Goal: Understand process/instructions

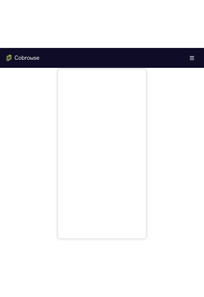
scroll to position [325, 0]
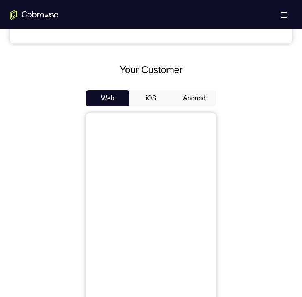
click at [200, 97] on button "Android" at bounding box center [194, 98] width 43 height 16
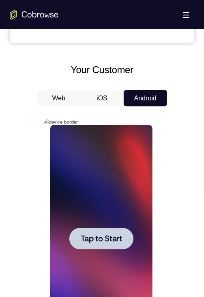
scroll to position [0, 0]
click at [98, 250] on div at bounding box center [101, 239] width 102 height 228
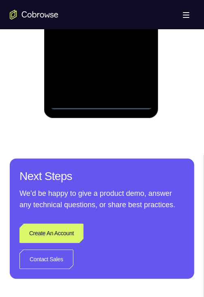
scroll to position [569, 0]
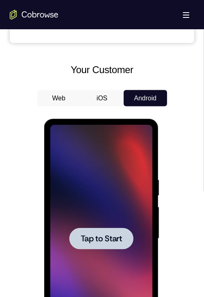
click at [97, 225] on div at bounding box center [101, 239] width 102 height 228
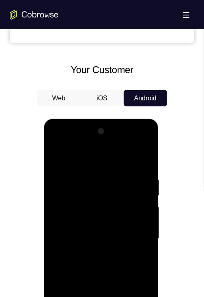
scroll to position [407, 0]
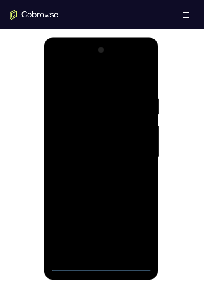
click at [103, 264] on div at bounding box center [101, 157] width 102 height 228
click at [146, 235] on div at bounding box center [101, 157] width 102 height 228
click at [138, 231] on div at bounding box center [101, 157] width 102 height 228
click at [88, 78] on div at bounding box center [101, 157] width 102 height 228
click at [135, 157] on div at bounding box center [101, 157] width 102 height 228
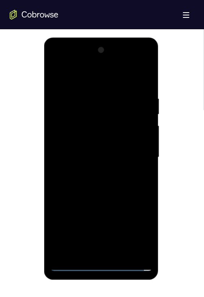
click at [92, 253] on div at bounding box center [101, 157] width 102 height 228
click at [87, 152] on div at bounding box center [101, 157] width 102 height 228
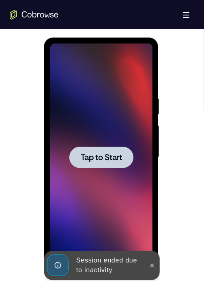
click at [89, 183] on div at bounding box center [101, 157] width 102 height 228
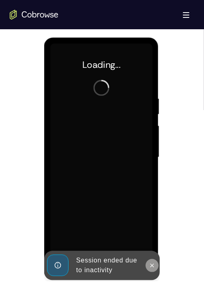
click at [150, 267] on icon at bounding box center [152, 265] width 7 height 7
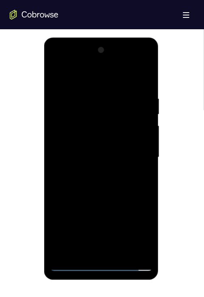
click at [100, 266] on div at bounding box center [101, 157] width 102 height 228
click at [137, 228] on div at bounding box center [101, 157] width 102 height 228
click at [103, 76] on div at bounding box center [101, 157] width 102 height 228
click at [134, 152] on div at bounding box center [101, 157] width 102 height 228
click at [91, 254] on div at bounding box center [101, 157] width 102 height 228
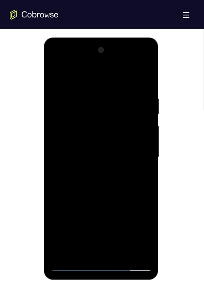
click at [94, 145] on div at bounding box center [101, 157] width 102 height 228
click at [94, 139] on div at bounding box center [101, 157] width 102 height 228
click at [87, 156] on div at bounding box center [101, 157] width 102 height 228
click at [103, 183] on div at bounding box center [101, 157] width 102 height 228
click at [136, 76] on div at bounding box center [101, 157] width 102 height 228
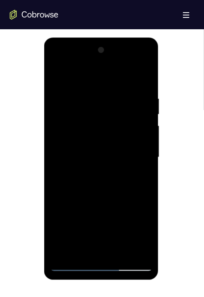
click at [84, 157] on div at bounding box center [101, 157] width 102 height 228
click at [74, 157] on div at bounding box center [101, 157] width 102 height 228
click at [87, 183] on div at bounding box center [101, 157] width 102 height 228
drag, startPoint x: 69, startPoint y: 263, endPoint x: 77, endPoint y: 256, distance: 11.2
click at [70, 263] on div at bounding box center [101, 157] width 102 height 228
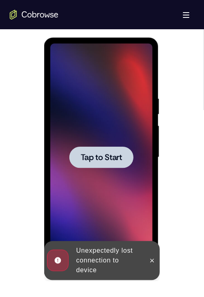
click at [92, 174] on div at bounding box center [101, 157] width 102 height 228
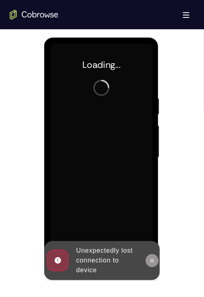
click at [154, 258] on icon at bounding box center [152, 260] width 7 height 7
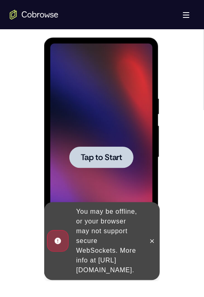
drag, startPoint x: 75, startPoint y: 196, endPoint x: 48, endPoint y: 215, distance: 32.9
click at [155, 235] on button at bounding box center [152, 241] width 13 height 13
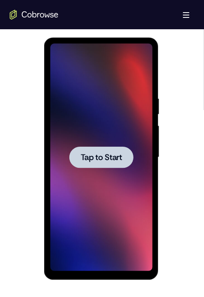
click at [94, 163] on div at bounding box center [101, 157] width 64 height 22
click at [94, 158] on span "Tap to Start" at bounding box center [100, 157] width 41 height 8
drag, startPoint x: 94, startPoint y: 158, endPoint x: 93, endPoint y: 154, distance: 4.1
click at [94, 157] on span "Tap to Start" at bounding box center [100, 157] width 41 height 8
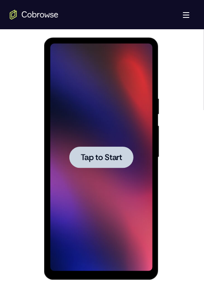
click at [94, 155] on span "Tap to Start" at bounding box center [100, 157] width 41 height 8
click at [93, 154] on span "Tap to Start" at bounding box center [100, 157] width 41 height 8
click at [93, 153] on span "Tap to Start" at bounding box center [100, 157] width 41 height 8
click at [95, 151] on button "Tap to Start" at bounding box center [101, 157] width 64 height 22
drag, startPoint x: 94, startPoint y: 150, endPoint x: 100, endPoint y: 161, distance: 12.2
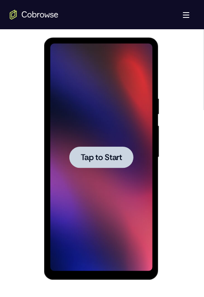
click at [97, 153] on button "Tap to Start" at bounding box center [101, 157] width 64 height 22
click at [100, 160] on span "Tap to Start" at bounding box center [100, 157] width 41 height 8
click at [100, 161] on span "Tap to Start" at bounding box center [100, 157] width 41 height 8
click at [100, 163] on div at bounding box center [101, 157] width 64 height 22
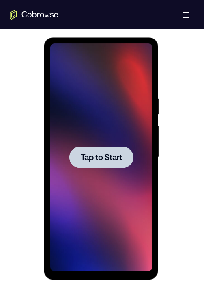
click at [100, 163] on div at bounding box center [101, 157] width 64 height 22
click at [100, 165] on div at bounding box center [101, 157] width 64 height 22
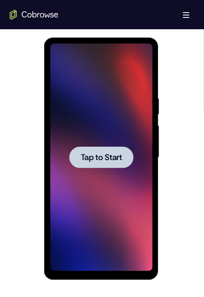
click at [101, 165] on div at bounding box center [101, 157] width 64 height 22
click at [101, 168] on div "Tap to Start" at bounding box center [101, 157] width 102 height 228
click at [101, 169] on div at bounding box center [101, 157] width 102 height 228
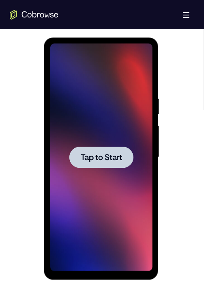
click at [101, 169] on div at bounding box center [101, 157] width 102 height 228
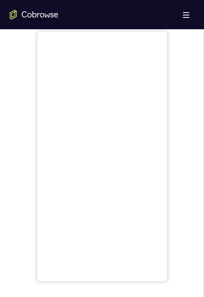
scroll to position [325, 0]
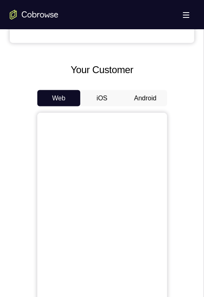
click at [150, 100] on button "Android" at bounding box center [145, 98] width 43 height 16
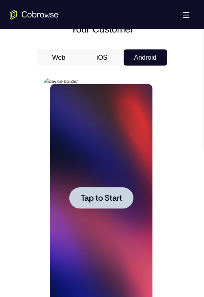
scroll to position [0, 0]
click at [76, 211] on div at bounding box center [101, 198] width 102 height 228
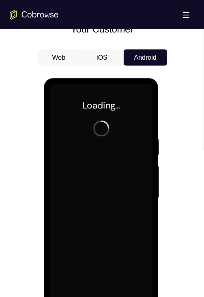
scroll to position [407, 0]
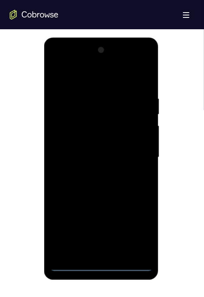
click at [102, 265] on div at bounding box center [101, 157] width 102 height 228
click at [133, 229] on div at bounding box center [101, 157] width 102 height 228
click at [91, 80] on div at bounding box center [101, 157] width 102 height 228
click at [137, 154] on div at bounding box center [101, 157] width 102 height 228
click at [90, 171] on div at bounding box center [101, 157] width 102 height 228
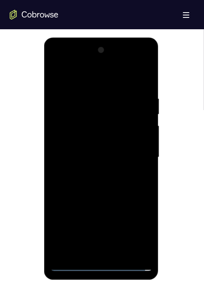
click at [91, 172] on div at bounding box center [101, 157] width 102 height 228
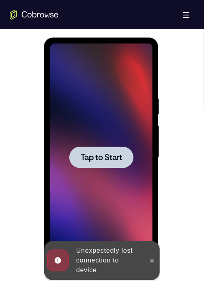
click at [91, 163] on div at bounding box center [101, 157] width 64 height 22
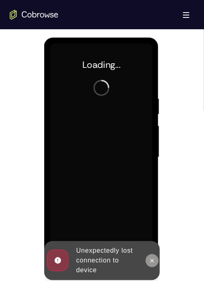
click at [147, 261] on button at bounding box center [152, 260] width 13 height 13
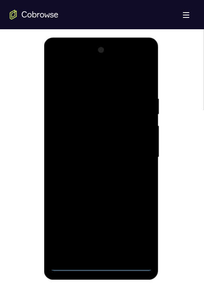
click at [101, 266] on div at bounding box center [101, 157] width 102 height 228
click at [137, 234] on div at bounding box center [101, 157] width 102 height 228
click at [92, 79] on div at bounding box center [101, 157] width 102 height 228
click at [137, 155] on div at bounding box center [101, 157] width 102 height 228
click at [90, 172] on div at bounding box center [101, 157] width 102 height 228
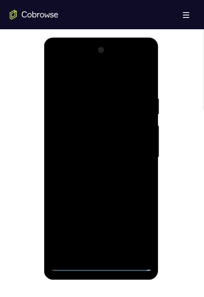
click at [89, 146] on div at bounding box center [101, 157] width 102 height 228
click at [76, 144] on div at bounding box center [101, 157] width 102 height 228
click at [90, 157] on div at bounding box center [101, 157] width 102 height 228
click at [83, 185] on div at bounding box center [101, 157] width 102 height 228
click at [98, 182] on div at bounding box center [101, 157] width 102 height 228
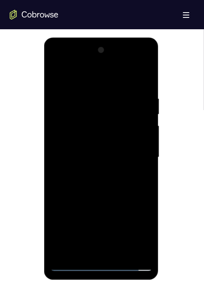
click at [141, 168] on div at bounding box center [101, 157] width 102 height 228
click at [87, 154] on div at bounding box center [101, 157] width 102 height 228
click at [91, 184] on div at bounding box center [101, 157] width 102 height 228
click at [135, 77] on div at bounding box center [101, 157] width 102 height 228
click at [107, 179] on div at bounding box center [101, 157] width 102 height 228
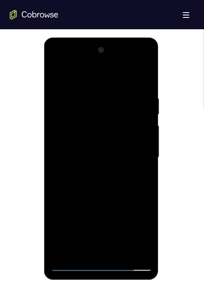
click at [99, 186] on div at bounding box center [101, 157] width 102 height 228
click at [85, 154] on div at bounding box center [101, 157] width 102 height 228
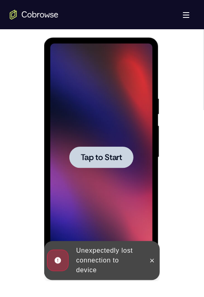
click at [89, 174] on div at bounding box center [101, 157] width 102 height 228
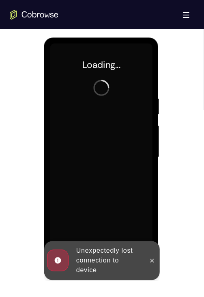
click at [146, 254] on div at bounding box center [152, 260] width 13 height 39
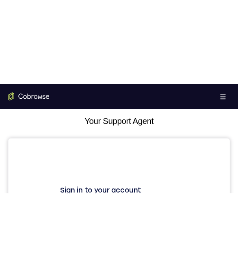
scroll to position [41, 0]
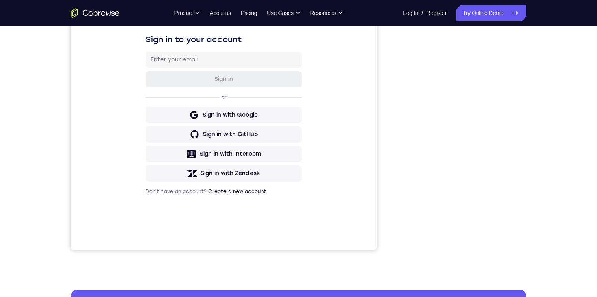
scroll to position [122, 0]
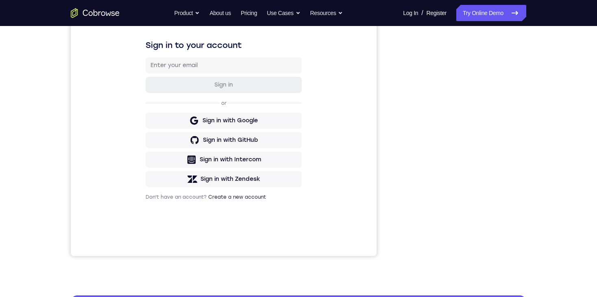
scroll to position [81, 0]
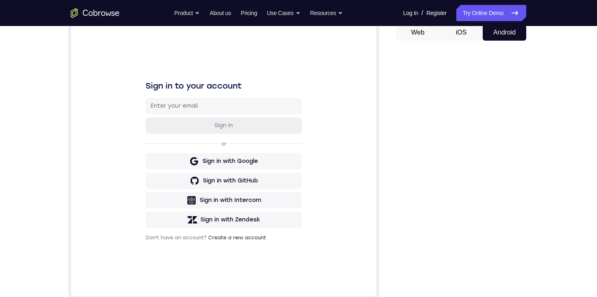
click at [363, 87] on div "Sign in to your account Sign in or Sign in with Google Sign in with GitHub Sign…" at bounding box center [224, 160] width 306 height 272
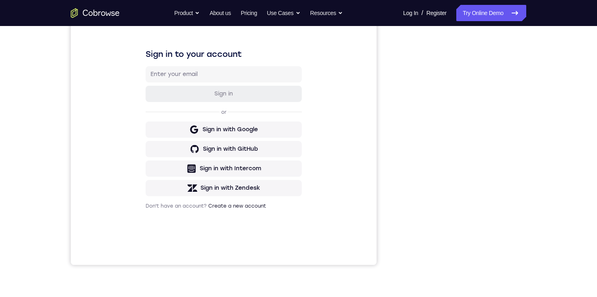
scroll to position [122, 0]
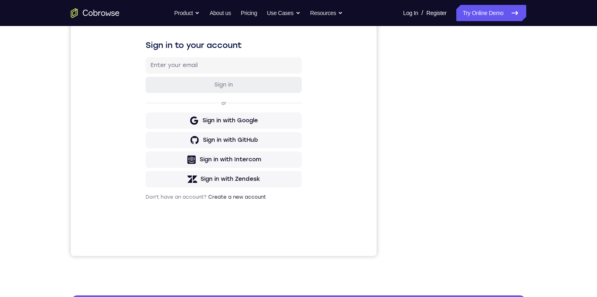
drag, startPoint x: 536, startPoint y: 126, endPoint x: 538, endPoint y: 139, distance: 13.1
click at [538, 139] on div "Your Support Agent Your Customer Web iOS Android Next Steps We’d be happy to gi…" at bounding box center [298, 172] width 520 height 536
drag, startPoint x: 551, startPoint y: 172, endPoint x: 556, endPoint y: 197, distance: 25.4
click at [556, 197] on div "Your Support Agent Your Customer Web iOS Android Next Steps We’d be happy to gi…" at bounding box center [298, 172] width 520 height 536
drag, startPoint x: 546, startPoint y: 170, endPoint x: 551, endPoint y: 203, distance: 34.2
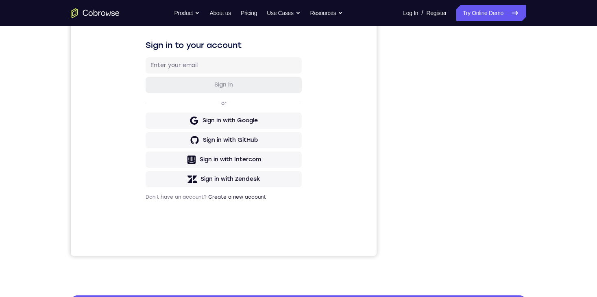
click at [551, 203] on div "Your Support Agent Your Customer Web iOS Android Next Steps We’d be happy to gi…" at bounding box center [298, 172] width 520 height 536
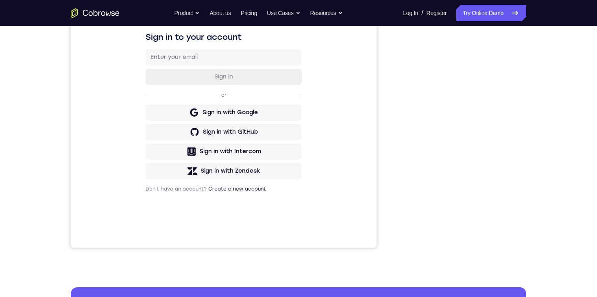
scroll to position [81, 0]
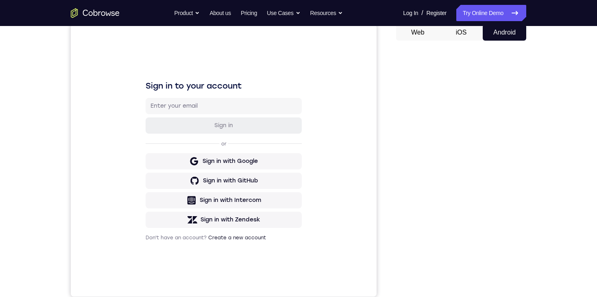
click at [463, 37] on button "iOS" at bounding box center [460, 32] width 43 height 16
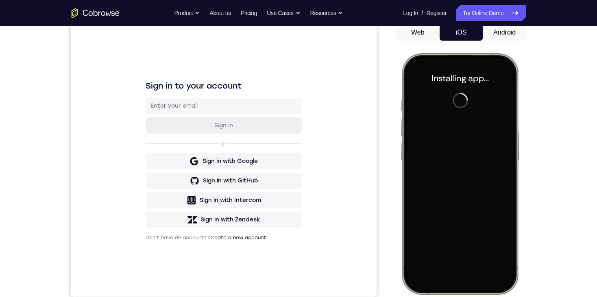
scroll to position [0, 0]
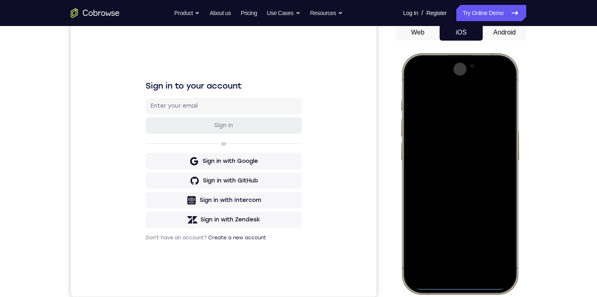
drag, startPoint x: 466, startPoint y: 287, endPoint x: 466, endPoint y: 269, distance: 18.3
click at [466, 269] on div at bounding box center [459, 174] width 107 height 232
drag, startPoint x: 466, startPoint y: 288, endPoint x: 463, endPoint y: 209, distance: 79.0
click at [463, 209] on div at bounding box center [459, 174] width 107 height 232
drag, startPoint x: 465, startPoint y: 287, endPoint x: 465, endPoint y: 181, distance: 105.7
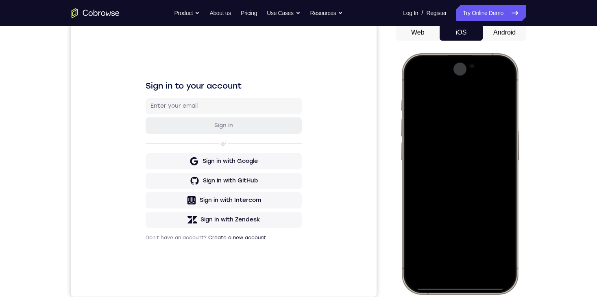
click at [465, 181] on div at bounding box center [459, 174] width 107 height 232
drag, startPoint x: 459, startPoint y: 288, endPoint x: 462, endPoint y: 228, distance: 60.3
click at [462, 228] on div at bounding box center [459, 174] width 107 height 232
drag, startPoint x: 462, startPoint y: 287, endPoint x: 463, endPoint y: 250, distance: 37.0
click at [463, 250] on div at bounding box center [459, 174] width 107 height 232
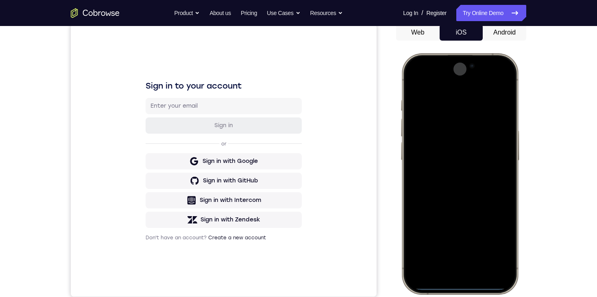
drag, startPoint x: 461, startPoint y: 287, endPoint x: 461, endPoint y: 281, distance: 6.1
click at [461, 281] on div at bounding box center [459, 174] width 107 height 232
drag, startPoint x: 461, startPoint y: 286, endPoint x: 461, endPoint y: 278, distance: 7.7
click at [461, 278] on div at bounding box center [459, 174] width 107 height 232
click at [463, 287] on div at bounding box center [459, 174] width 107 height 232
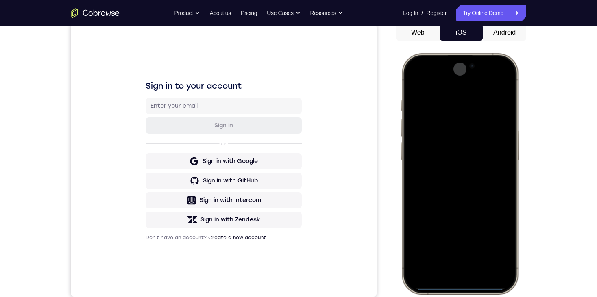
click at [463, 287] on div at bounding box center [459, 174] width 107 height 232
drag, startPoint x: 463, startPoint y: 287, endPoint x: 463, endPoint y: 281, distance: 5.3
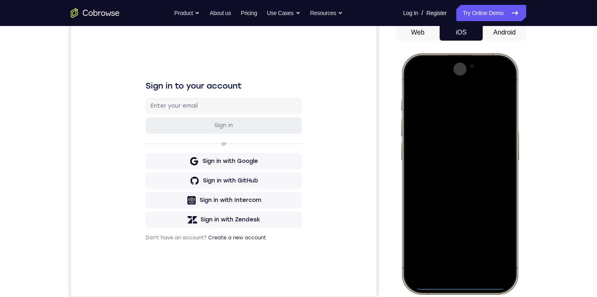
click at [463, 283] on div at bounding box center [459, 174] width 107 height 232
drag, startPoint x: 463, startPoint y: 287, endPoint x: 463, endPoint y: 280, distance: 7.3
click at [463, 280] on div at bounding box center [459, 174] width 107 height 232
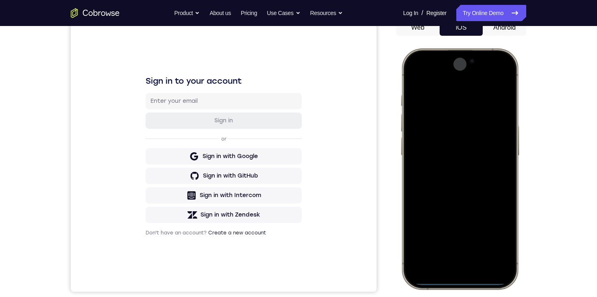
scroll to position [87, 0]
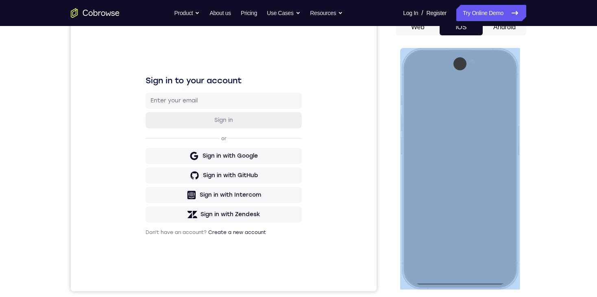
drag, startPoint x: 484, startPoint y: 51, endPoint x: 494, endPoint y: 120, distance: 69.4
click at [494, 120] on div at bounding box center [460, 168] width 120 height 241
click at [446, 91] on div at bounding box center [459, 168] width 107 height 232
click at [427, 81] on div at bounding box center [459, 168] width 107 height 232
click at [491, 265] on div at bounding box center [459, 168] width 107 height 232
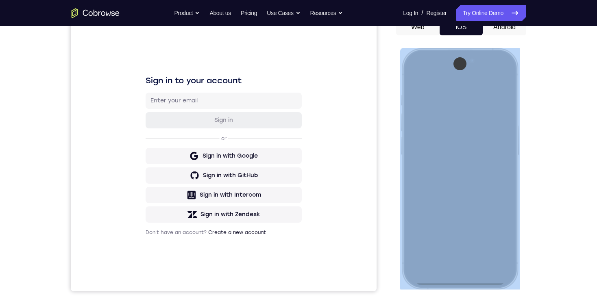
click at [470, 281] on div at bounding box center [459, 168] width 107 height 232
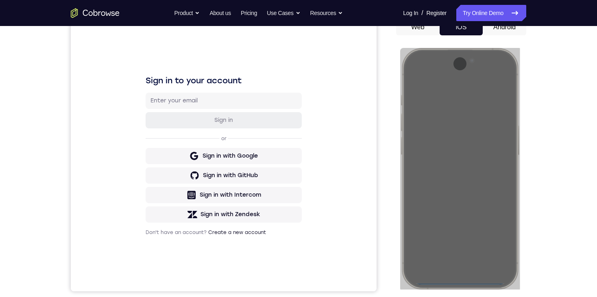
click at [548, 220] on div "Your Support Agent Your Customer Web iOS Android Next Steps We’d be happy to gi…" at bounding box center [298, 207] width 520 height 536
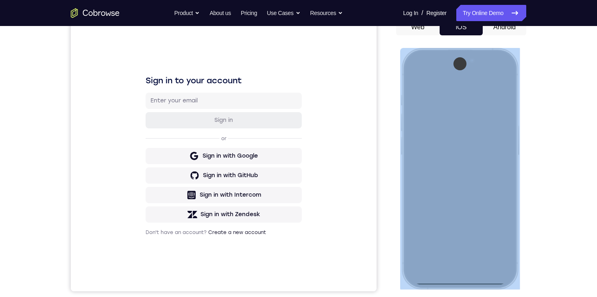
click at [457, 282] on div at bounding box center [459, 168] width 107 height 232
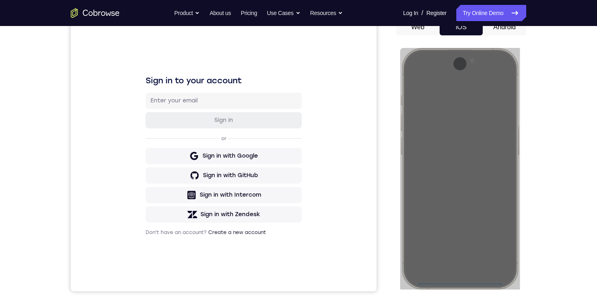
click at [498, 30] on button "Android" at bounding box center [504, 27] width 43 height 16
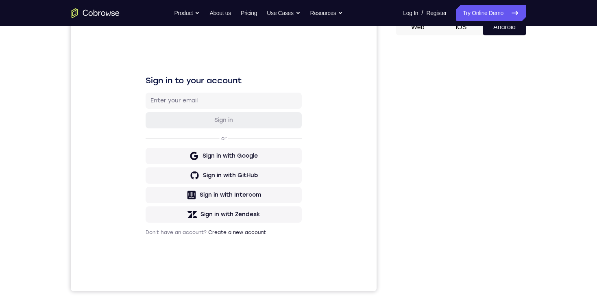
click at [540, 130] on div "Your Support Agent Your Customer Web iOS Android Next Steps We’d be happy to gi…" at bounding box center [298, 207] width 520 height 536
